Goal: Navigation & Orientation: Find specific page/section

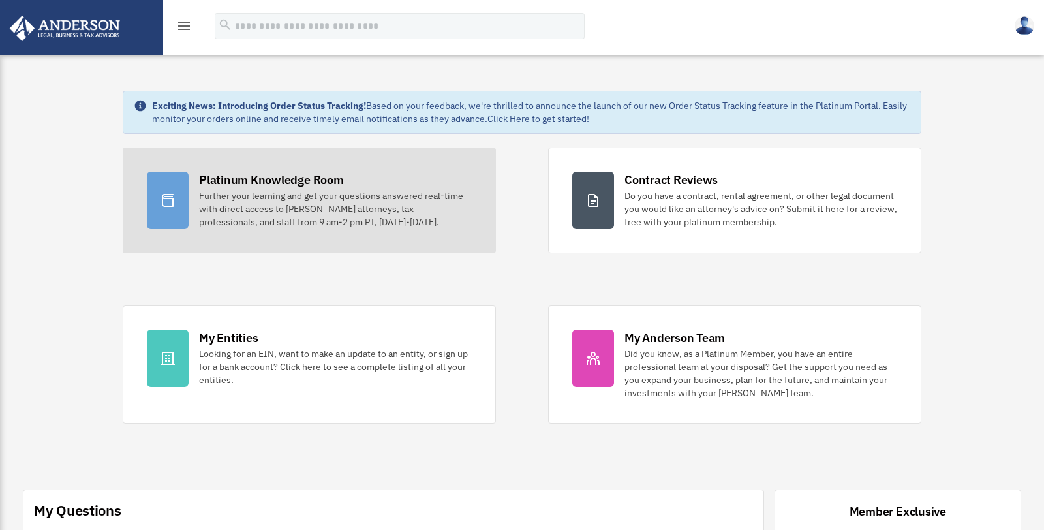
click at [378, 172] on div "Platinum Knowledge Room Further your learning and get your questions answered r…" at bounding box center [335, 200] width 273 height 57
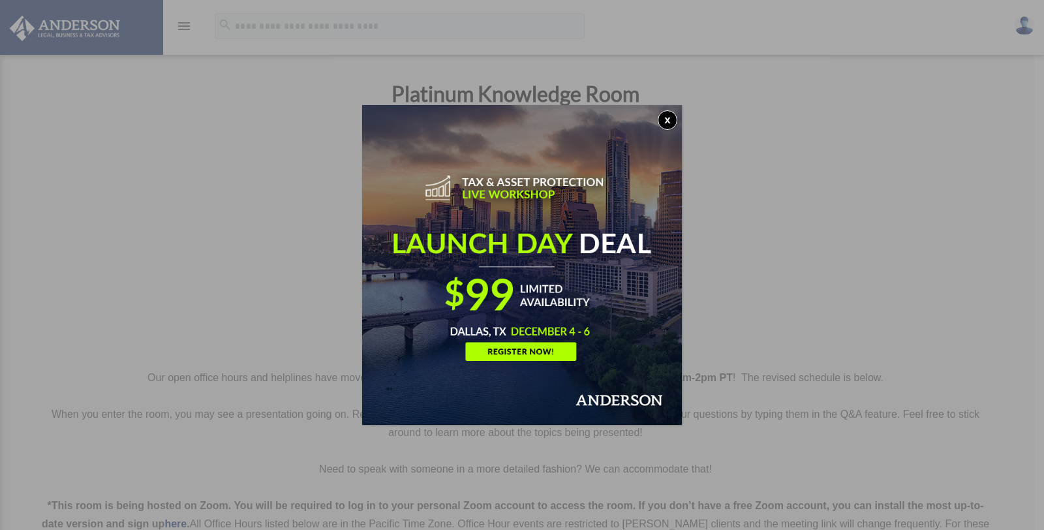
click at [671, 117] on button "x" at bounding box center [668, 120] width 20 height 20
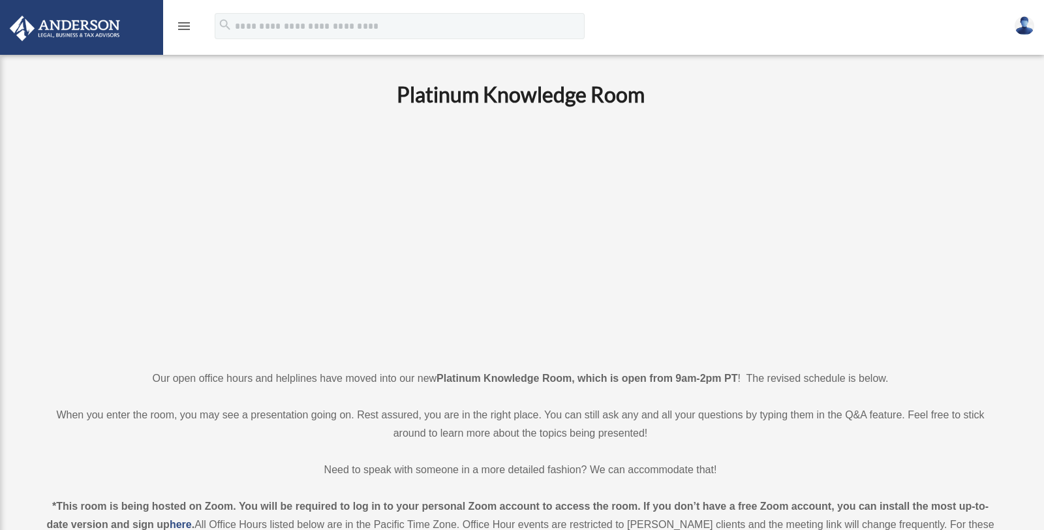
click at [179, 28] on icon "menu" at bounding box center [184, 26] width 16 height 16
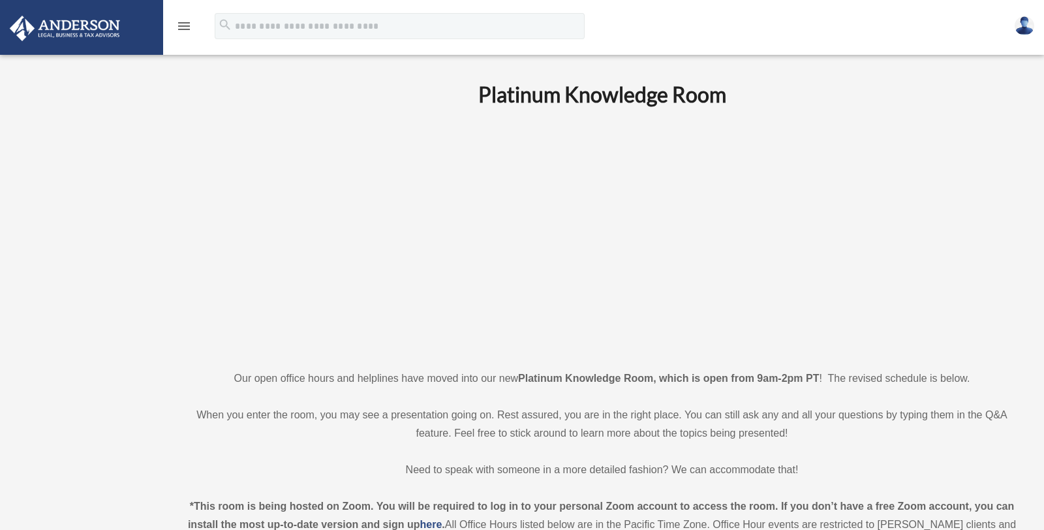
click at [93, 23] on img at bounding box center [65, 28] width 118 height 25
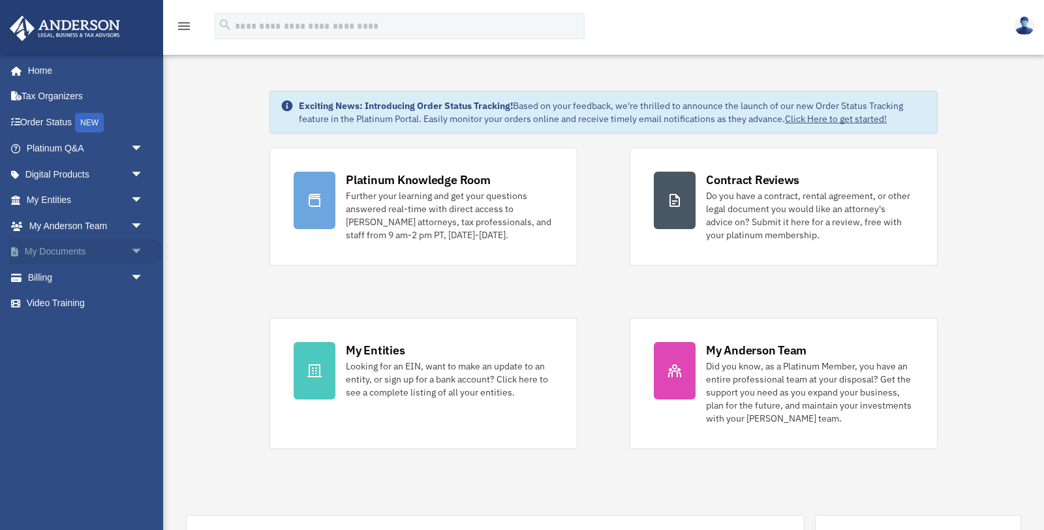
click at [80, 255] on link "My Documents arrow_drop_down" at bounding box center [86, 252] width 154 height 26
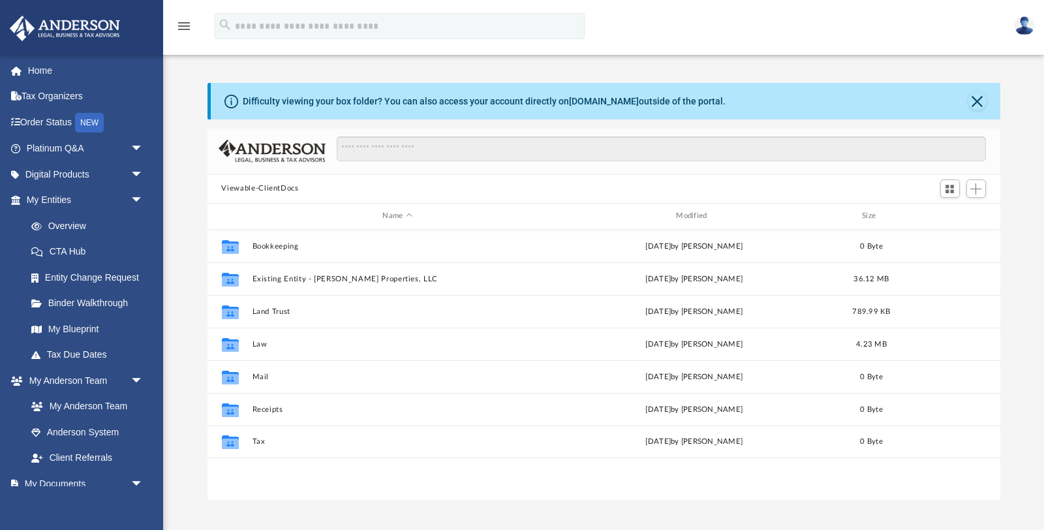
scroll to position [296, 793]
click at [131, 484] on span "arrow_drop_down" at bounding box center [144, 483] width 26 height 27
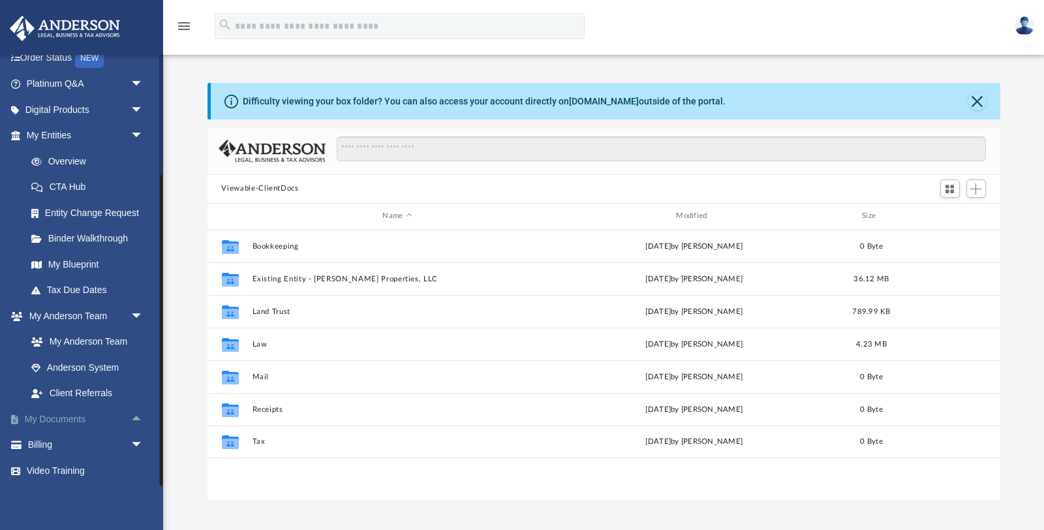
click at [70, 419] on link "My Documents arrow_drop_up" at bounding box center [86, 419] width 154 height 26
click at [133, 420] on span "arrow_drop_up" at bounding box center [144, 419] width 26 height 27
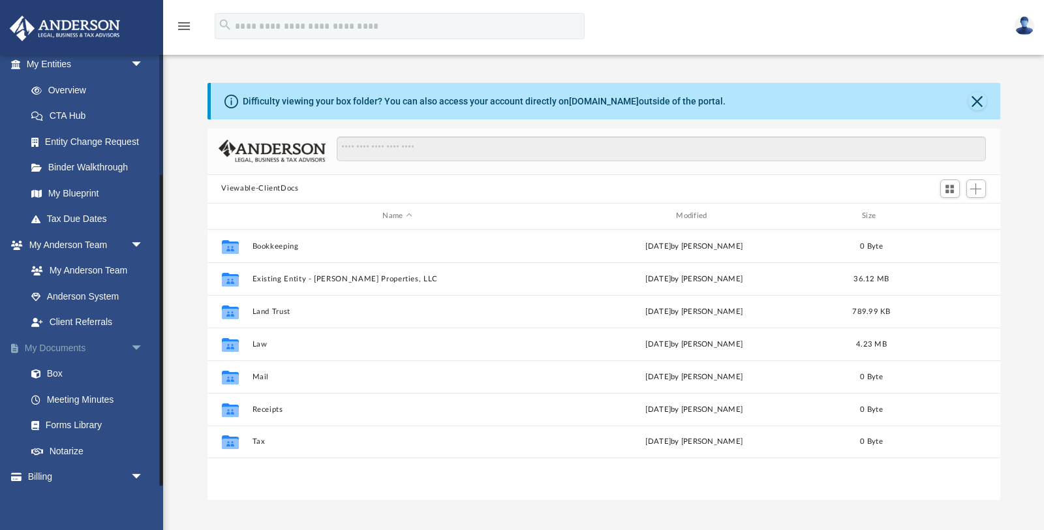
scroll to position [168, 0]
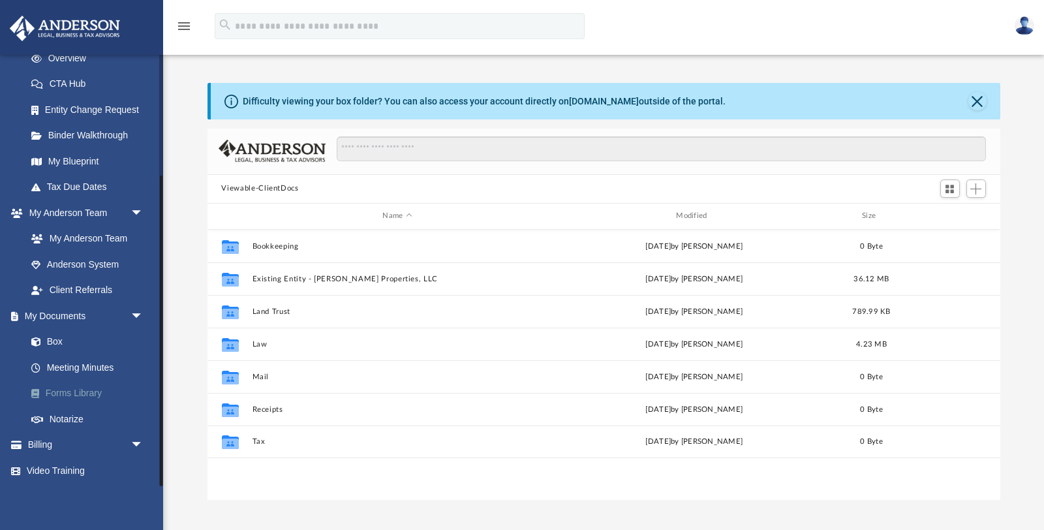
click at [72, 396] on link "Forms Library" at bounding box center [90, 393] width 145 height 26
